Goal: Transaction & Acquisition: Purchase product/service

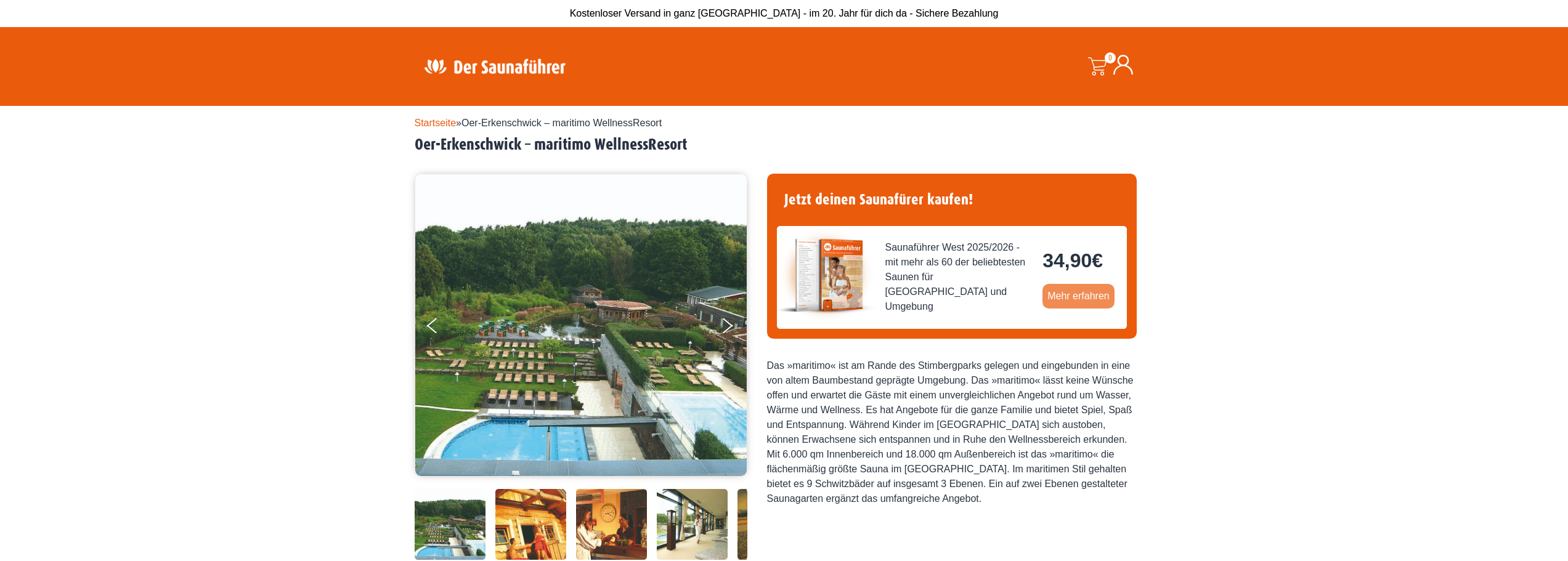
click at [1075, 295] on link "Mehr erfahren" at bounding box center [1078, 296] width 72 height 24
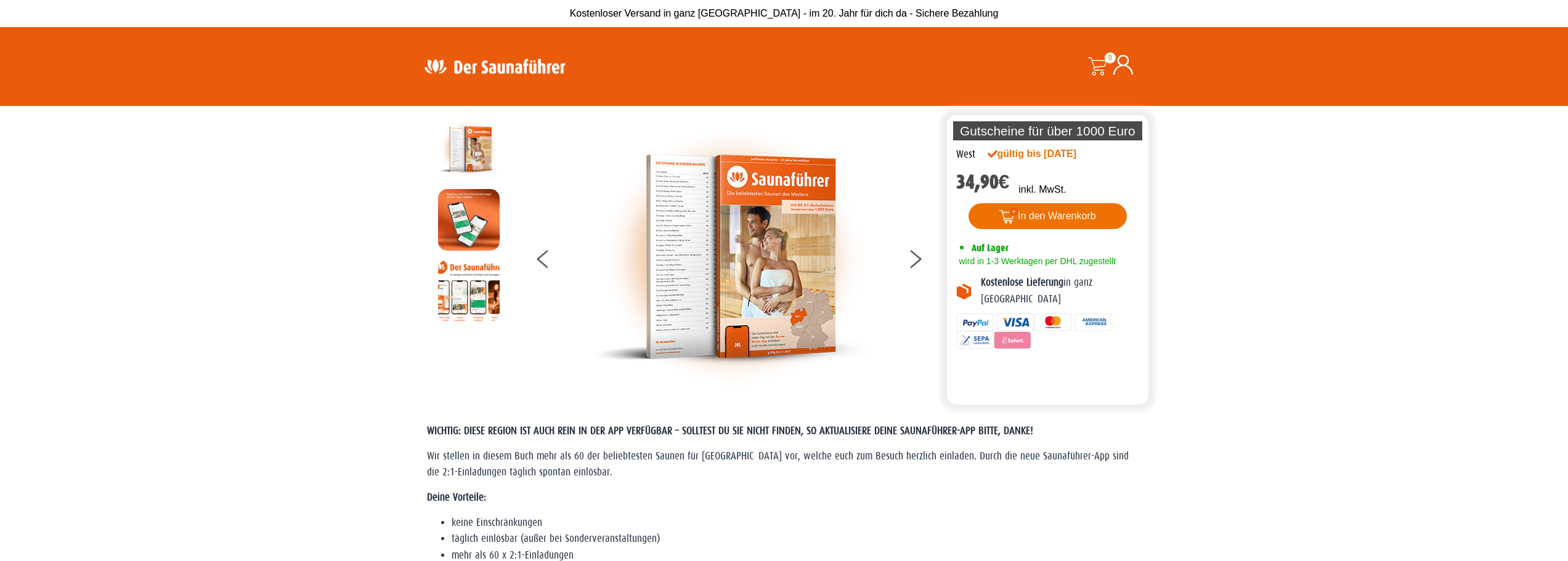
click at [1071, 216] on button "In den Warenkorb" at bounding box center [1047, 216] width 158 height 26
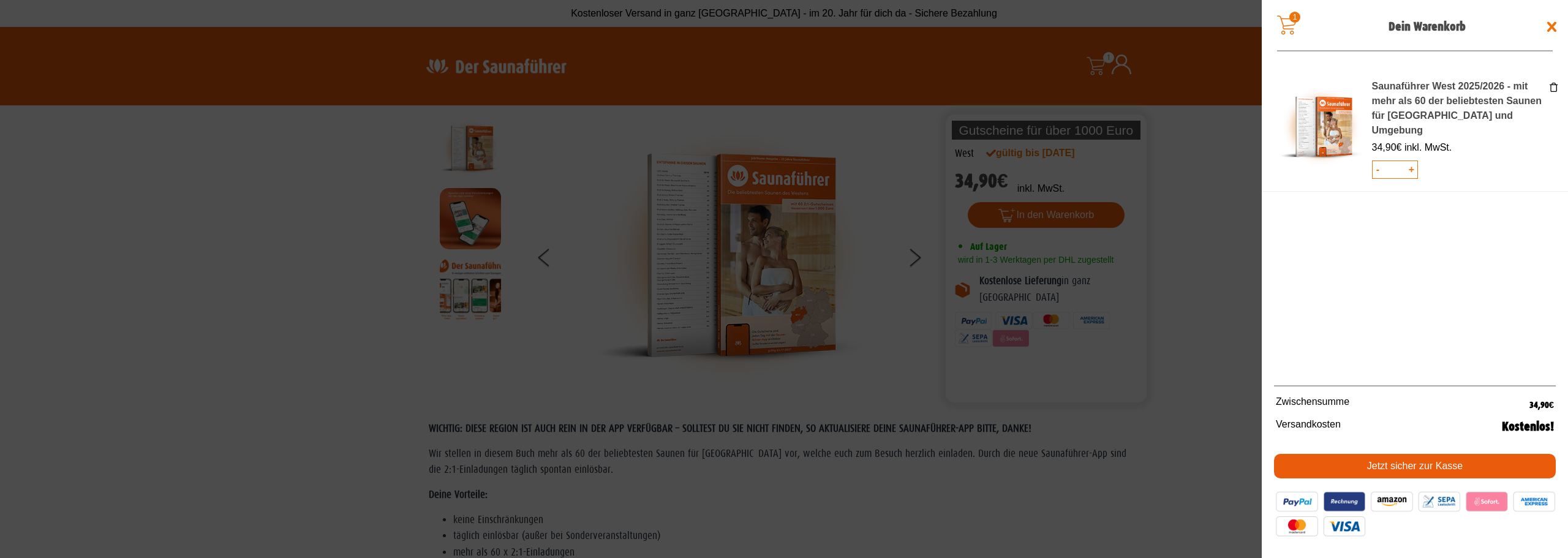
click at [1145, 323] on span at bounding box center [784, 279] width 1568 height 558
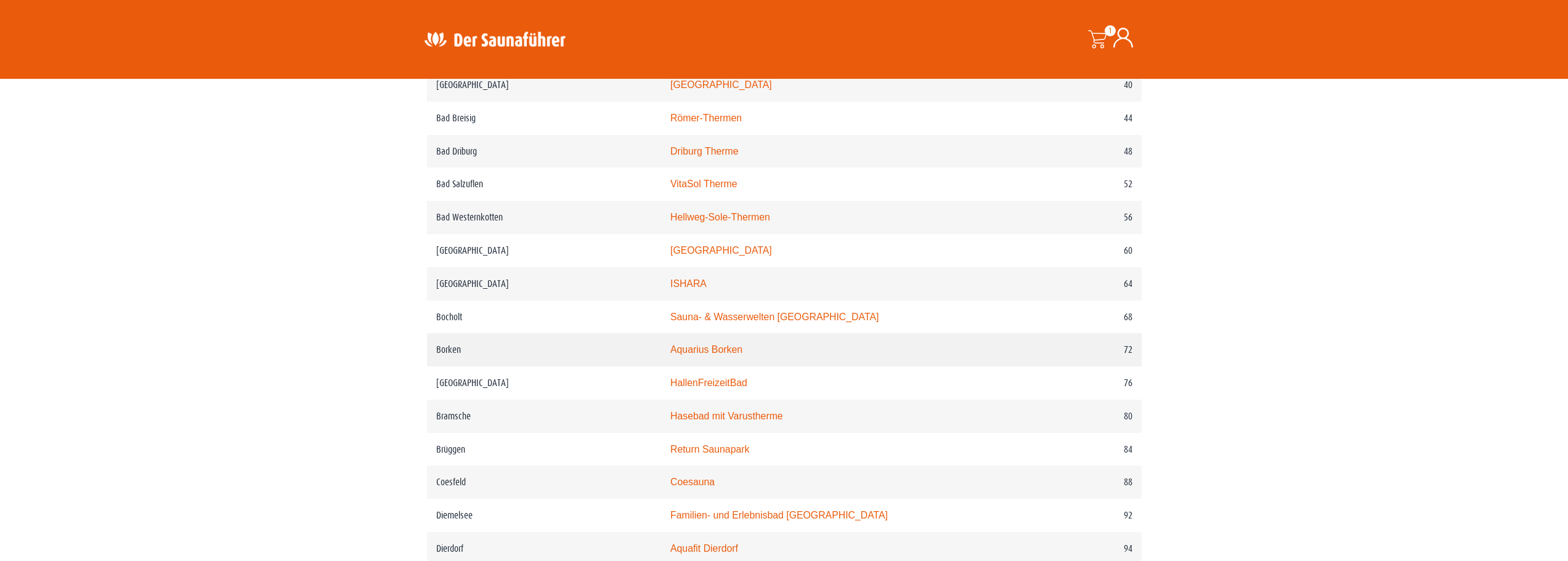
scroll to position [936, 0]
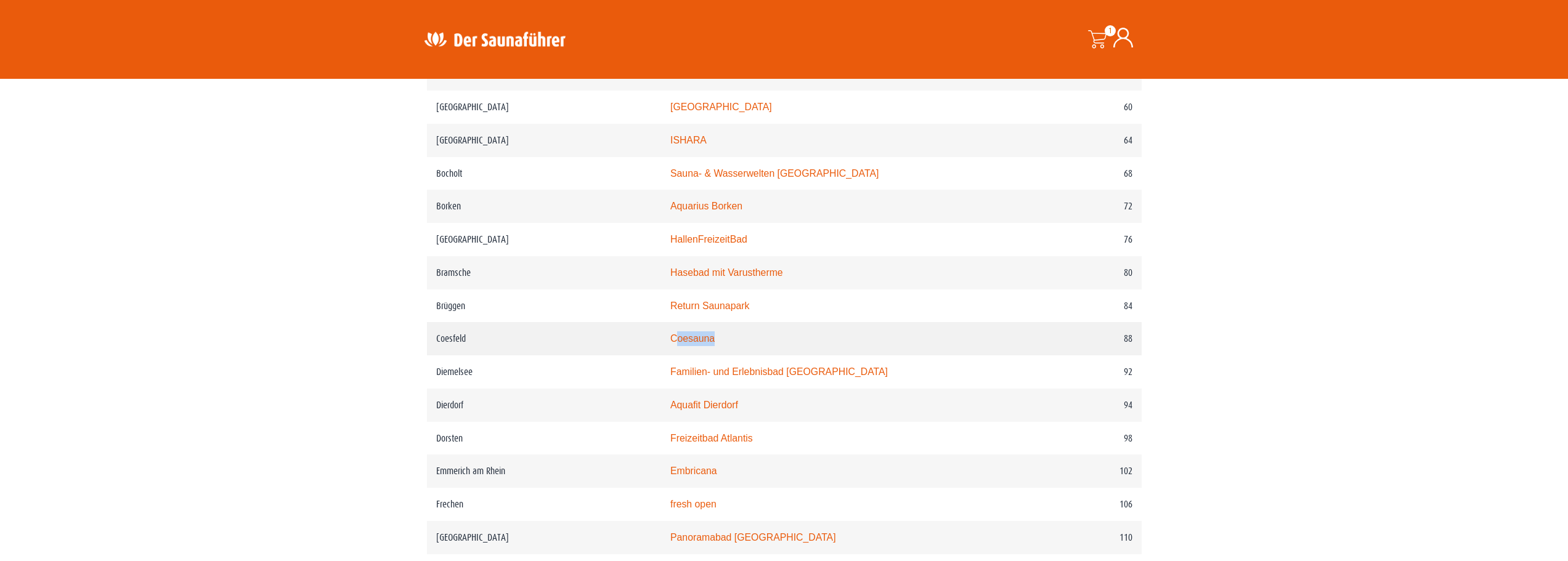
drag, startPoint x: 753, startPoint y: 349, endPoint x: 694, endPoint y: 350, distance: 59.0
click at [694, 350] on td "Coesauna" at bounding box center [837, 338] width 352 height 33
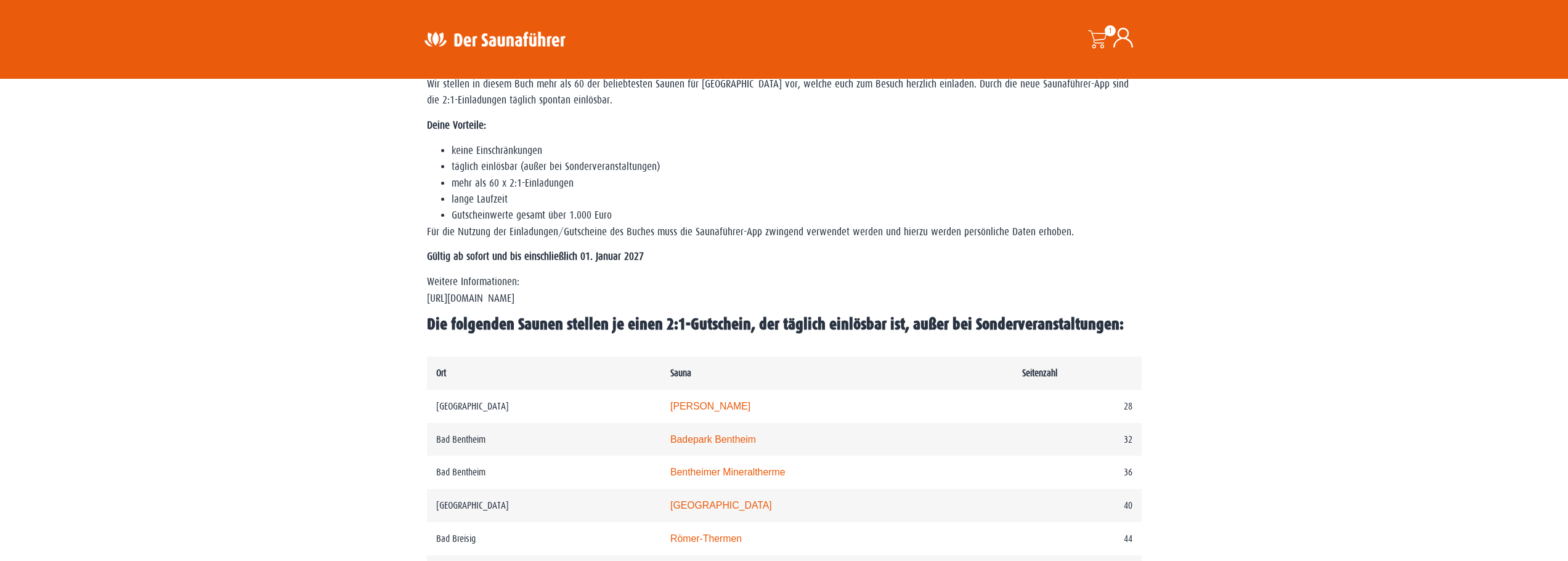
scroll to position [287, 0]
